Goal: Information Seeking & Learning: Learn about a topic

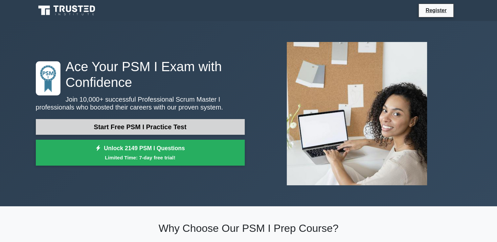
drag, startPoint x: 0, startPoint y: 0, endPoint x: 146, endPoint y: 123, distance: 190.9
click at [146, 123] on link "Start Free PSM I Practice Test" at bounding box center [140, 127] width 209 height 16
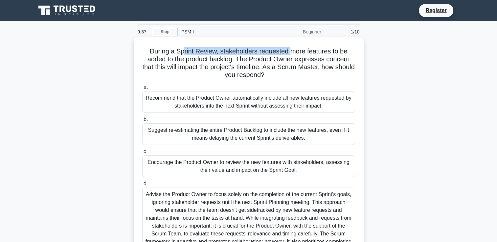
drag, startPoint x: 181, startPoint y: 49, endPoint x: 290, endPoint y: 53, distance: 109.4
click at [290, 53] on h5 "During a Sprint Review, stakeholders requested more features to be added to the…" at bounding box center [249, 63] width 214 height 32
copy h5 "rint Review, stakeholders requested"
click at [234, 131] on div "Suggest re-estimating the entire Product Backlog to include the new features, e…" at bounding box center [248, 134] width 213 height 22
click at [142, 122] on input "b. Suggest re-estimating the entire Product Backlog to include the new features…" at bounding box center [142, 120] width 0 height 4
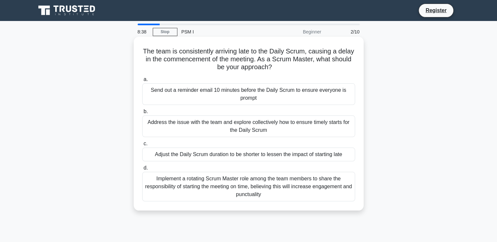
drag, startPoint x: 150, startPoint y: 51, endPoint x: 283, endPoint y: 193, distance: 195.2
click at [283, 193] on div "The team is consistently arriving late to the Daily Scrum, causing a delay in t…" at bounding box center [248, 123] width 225 height 169
copy div "The team is consistently arriving late to the Daily Scrum, causing a delay in t…"
click at [234, 108] on label "b. Address the issue with the team and explore collectively how to ensure timel…" at bounding box center [248, 123] width 213 height 30
click at [142, 110] on input "b. Address the issue with the team and explore collectively how to ensure timel…" at bounding box center [142, 112] width 0 height 4
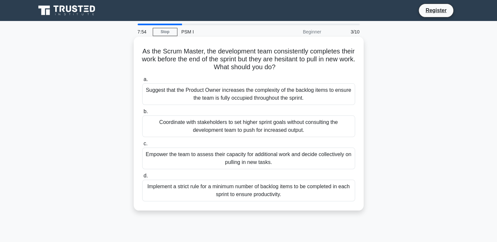
click at [281, 157] on div "Empower the team to assess their capacity for additional work and decide collec…" at bounding box center [248, 159] width 213 height 22
click at [142, 146] on input "c. Empower the team to assess their capacity for additional work and decide col…" at bounding box center [142, 144] width 0 height 4
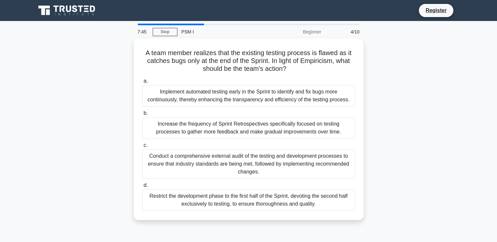
drag, startPoint x: 142, startPoint y: 50, endPoint x: 395, endPoint y: 211, distance: 300.8
click at [395, 211] on div "A team member realizes that the existing testing process is flawed as it catche…" at bounding box center [248, 133] width 433 height 190
copy div "A team member realizes that the existing testing process is flawed as it catche…"
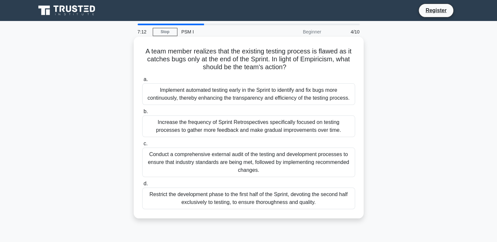
click at [217, 93] on div "Implement automated testing early in the Sprint to identify and fix bugs more c…" at bounding box center [248, 94] width 213 height 22
click at [142, 82] on input "a. Implement automated testing early in the Sprint to identify and fix bugs mor…" at bounding box center [142, 79] width 0 height 4
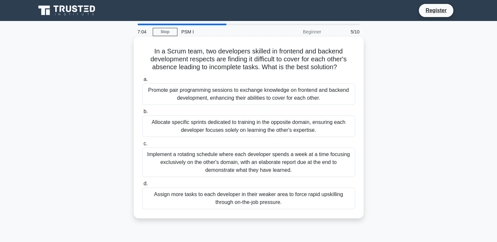
drag, startPoint x: 151, startPoint y: 51, endPoint x: 288, endPoint y: 202, distance: 203.9
click at [288, 202] on div "In a Scrum team, two developers skilled in frontend and backend development res…" at bounding box center [248, 127] width 225 height 177
copy div "In a Scrum team, two developers skilled in frontend and backend development res…"
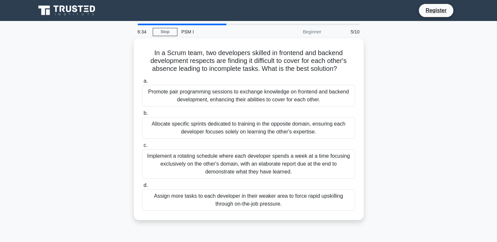
click at [408, 166] on div "In a Scrum team, two developers skilled in frontend and backend development res…" at bounding box center [248, 133] width 433 height 190
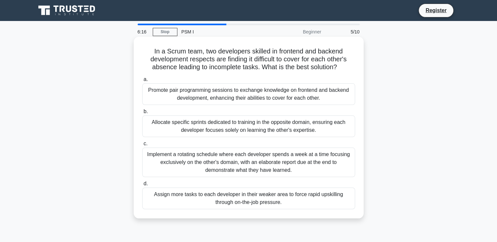
click at [302, 163] on div "Implement a rotating schedule where each developer spends a week at a time focu…" at bounding box center [248, 163] width 213 height 30
click at [142, 146] on input "c. Implement a rotating schedule where each developer spends a week at a time f…" at bounding box center [142, 144] width 0 height 4
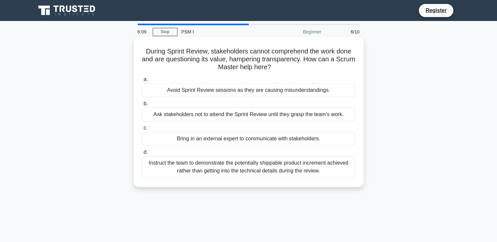
drag, startPoint x: 142, startPoint y: 52, endPoint x: 322, endPoint y: 176, distance: 218.8
click at [322, 176] on div "During Sprint Review, stakeholders cannot comprehend the work done and are ques…" at bounding box center [248, 111] width 225 height 145
copy div "During Sprint Review, stakeholders cannot comprehend the work done and are ques…"
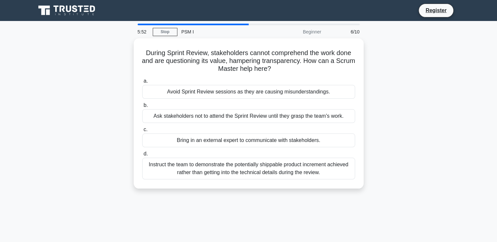
click at [443, 145] on div "During Sprint Review, stakeholders cannot comprehend the work done and are ques…" at bounding box center [248, 117] width 433 height 158
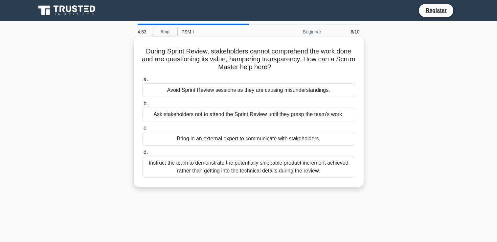
click at [314, 166] on div "Instruct the team to demonstrate the potentially shippable product increment ac…" at bounding box center [248, 167] width 213 height 22
click at [142, 155] on input "d. Instruct the team to demonstrate the potentially shippable product increment…" at bounding box center [142, 152] width 0 height 4
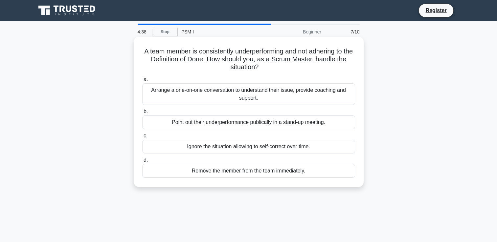
click at [308, 94] on div "Arrange a one-on-one conversation to understand their issue, provide coaching a…" at bounding box center [248, 94] width 213 height 22
click at [142, 82] on input "a. Arrange a one-on-one conversation to understand their issue, provide coachin…" at bounding box center [142, 79] width 0 height 4
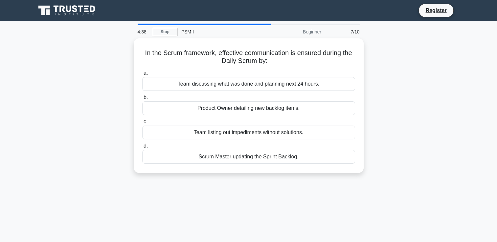
click at [308, 94] on label "b. Product Owner detailing new backlog items." at bounding box center [248, 105] width 213 height 22
click at [142, 96] on input "b. Product Owner detailing new backlog items." at bounding box center [142, 98] width 0 height 4
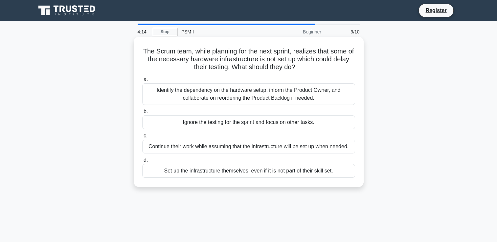
click at [311, 92] on div "Identify the dependency on the hardware setup, inform the Product Owner, and co…" at bounding box center [248, 94] width 213 height 22
click at [142, 82] on input "a. Identify the dependency on the hardware setup, inform the Product Owner, and…" at bounding box center [142, 79] width 0 height 4
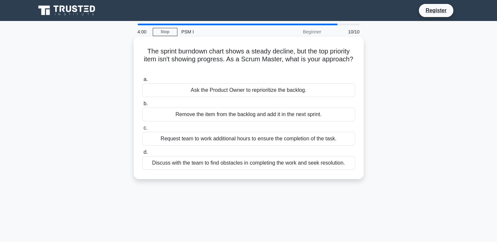
click at [317, 165] on div "Discuss with the team to find obstacles in completing the work and seek resolut…" at bounding box center [248, 163] width 213 height 14
click at [142, 155] on input "d. Discuss with the team to find obstacles in completing the work and seek reso…" at bounding box center [142, 152] width 0 height 4
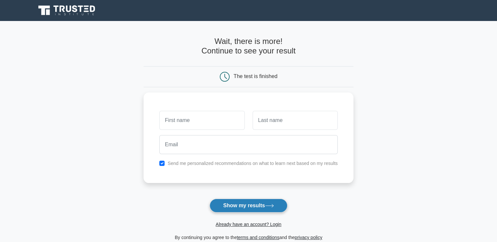
click at [259, 204] on button "Show my results" at bounding box center [248, 206] width 77 height 14
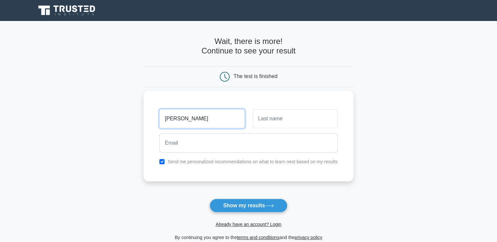
type input "Sukhada"
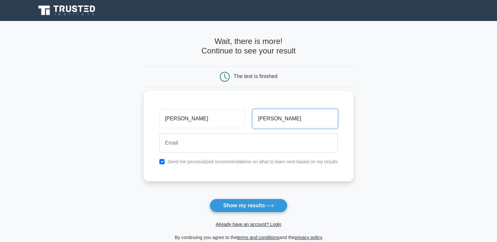
type input "Limaye"
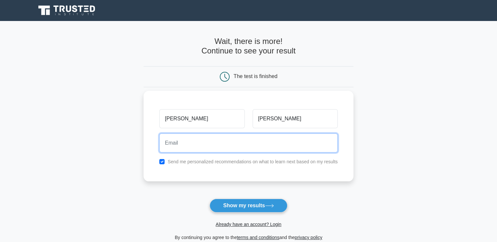
click at [183, 144] on input "email" at bounding box center [248, 143] width 178 height 19
type input "sukhada.mahajani@gmail.com"
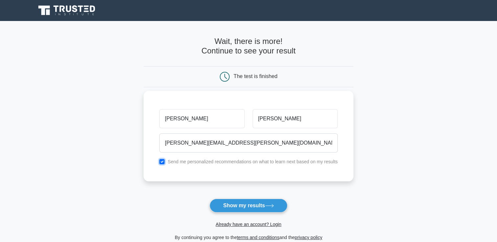
click at [163, 163] on input "checkbox" at bounding box center [161, 161] width 5 height 5
checkbox input "false"
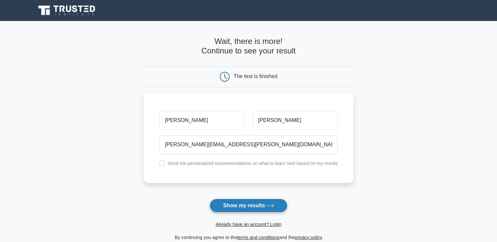
click at [236, 203] on button "Show my results" at bounding box center [248, 206] width 77 height 14
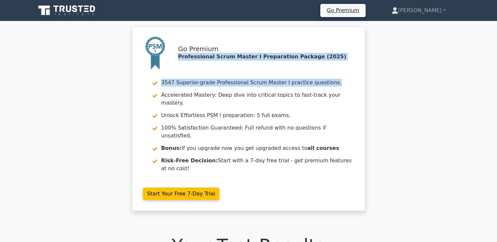
drag, startPoint x: 497, startPoint y: 37, endPoint x: 501, endPoint y: 56, distance: 19.4
drag, startPoint x: 501, startPoint y: 56, endPoint x: 467, endPoint y: 85, distance: 45.2
click at [467, 85] on div "Go Premium Professional Scrum Master I Preparation Package (2025) 3547 Superior…" at bounding box center [248, 122] width 497 height 193
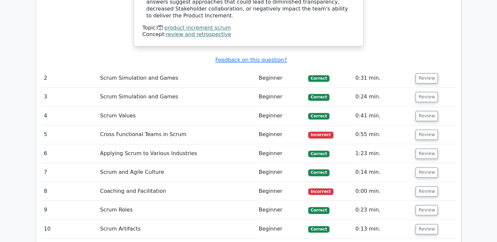
scroll to position [909, 0]
click at [420, 186] on button "Review" at bounding box center [426, 191] width 22 height 10
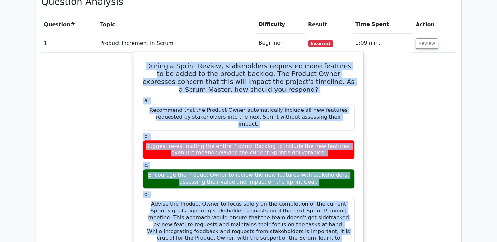
scroll to position [581, 0]
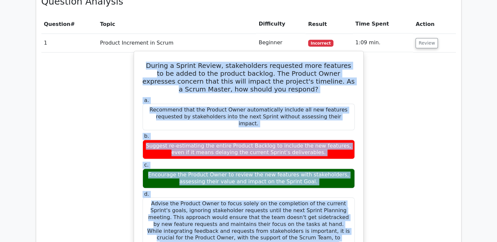
drag, startPoint x: 147, startPoint y: 75, endPoint x: 342, endPoint y: 219, distance: 242.3
click at [342, 219] on div "During a Sprint Review, stakeholders requested more features to be added to the…" at bounding box center [249, 212] width 224 height 316
copy div "During a Sprint Review, stakeholders requested more features to be added to the…"
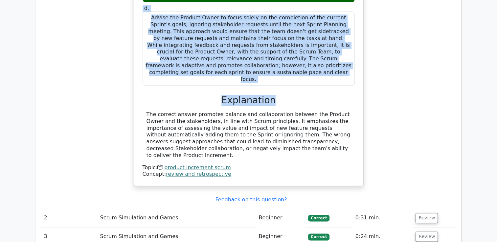
scroll to position [839, 0]
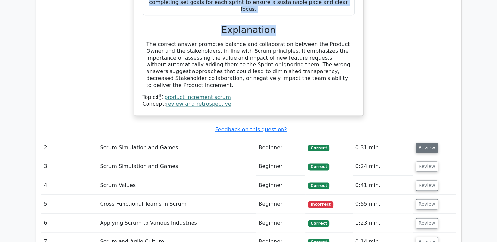
click at [422, 143] on button "Review" at bounding box center [426, 148] width 22 height 10
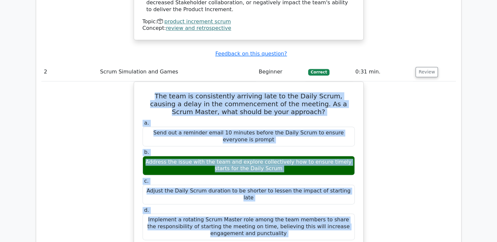
scroll to position [1000, 0]
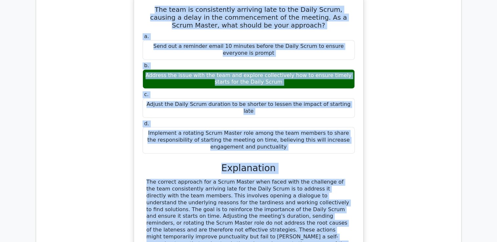
drag, startPoint x: 150, startPoint y: 117, endPoint x: 297, endPoint y: 90, distance: 148.9
click at [297, 90] on div "The team is consistently arriving late to the Daily Scrum, causing a delay in t…" at bounding box center [249, 138] width 224 height 280
copy div "The team is consistently arriving late to the Daily Scrum, causing a delay in t…"
